Goal: Navigation & Orientation: Find specific page/section

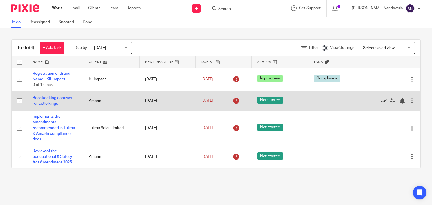
click at [381, 103] on icon at bounding box center [384, 101] width 6 height 6
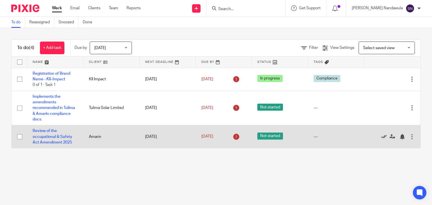
click at [381, 137] on icon at bounding box center [384, 137] width 6 height 6
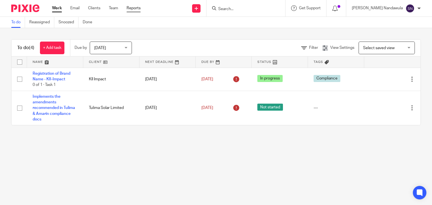
click at [134, 11] on link "Reports" at bounding box center [133, 8] width 14 height 6
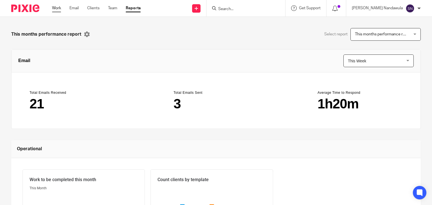
click at [57, 10] on link "Work" at bounding box center [56, 8] width 9 height 6
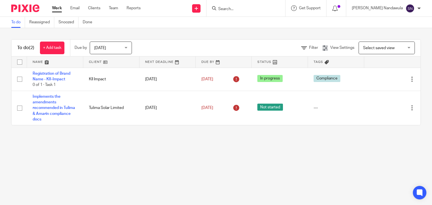
click at [417, 8] on div at bounding box center [418, 8] width 3 height 3
click at [399, 22] on span "My profile" at bounding box center [396, 23] width 17 height 4
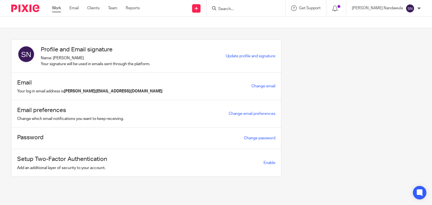
click at [55, 6] on link "Work" at bounding box center [56, 8] width 9 height 6
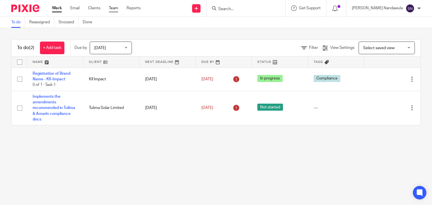
click at [109, 8] on link "Team" at bounding box center [113, 8] width 9 height 6
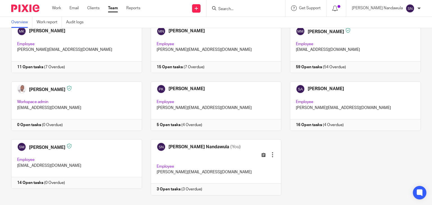
scroll to position [271, 0]
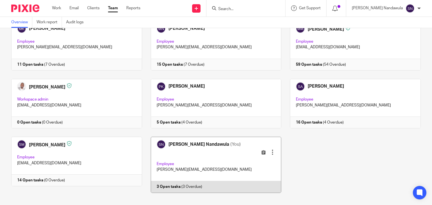
click at [190, 159] on link at bounding box center [211, 165] width 139 height 56
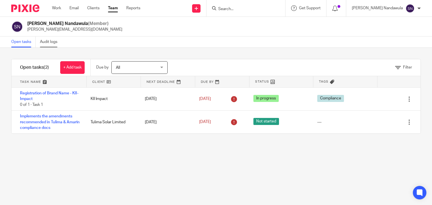
click at [52, 39] on link "Audit logs" at bounding box center [51, 42] width 22 height 11
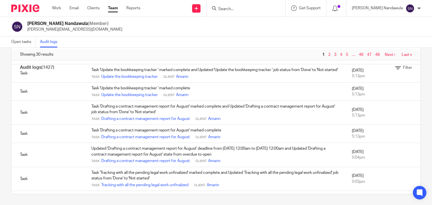
scroll to position [353, 0]
